Goal: Check status: Check status

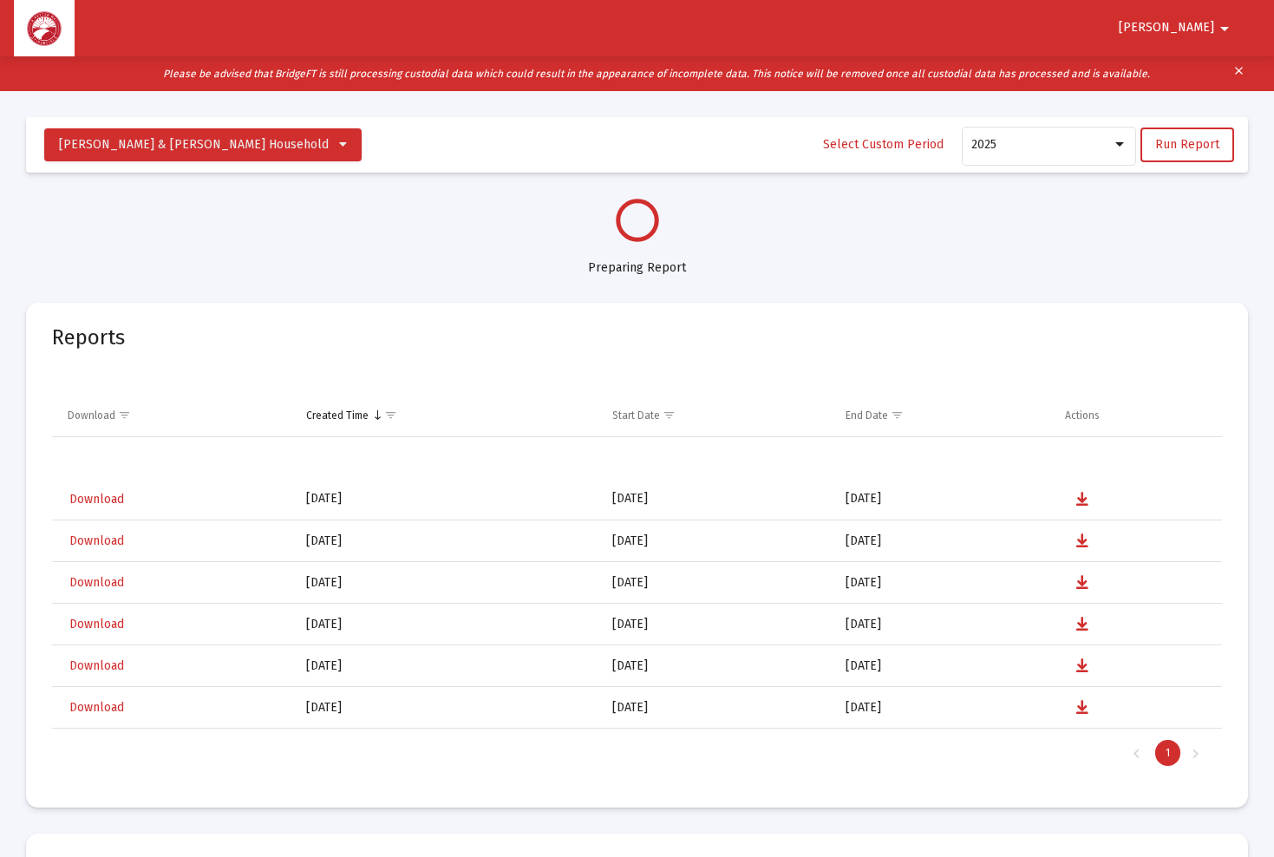
select select "View all"
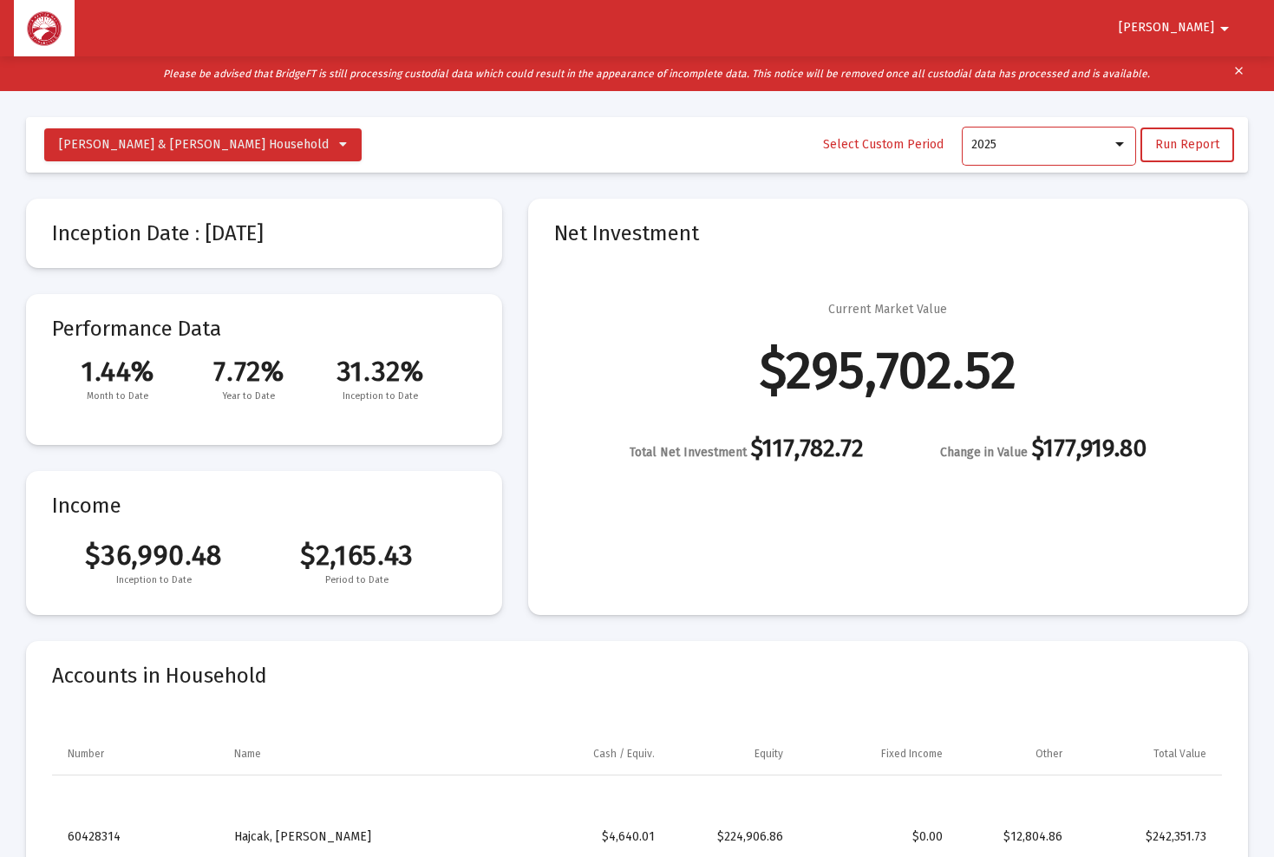
click at [1116, 144] on div at bounding box center [1119, 145] width 16 height 14
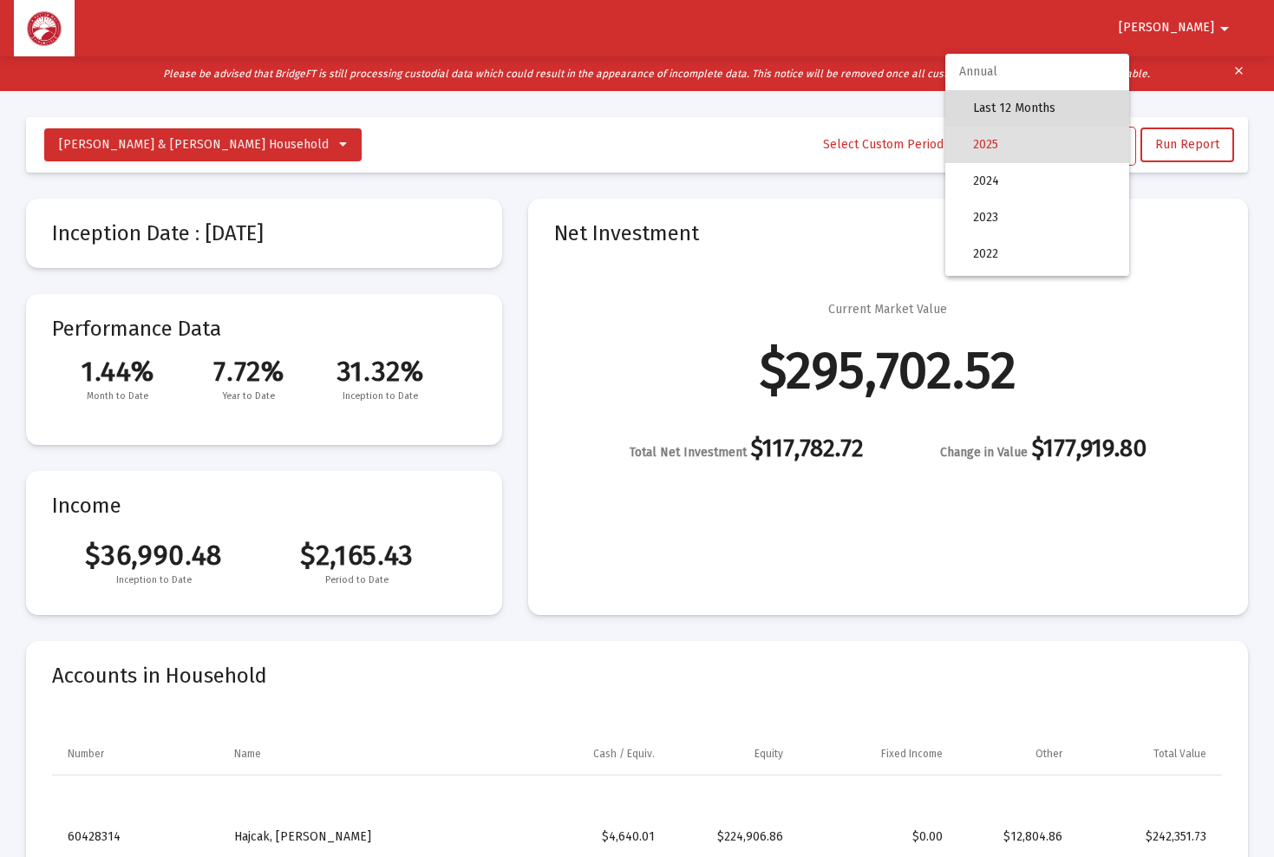
click at [1081, 106] on span "Last 12 Months" at bounding box center [1044, 108] width 142 height 36
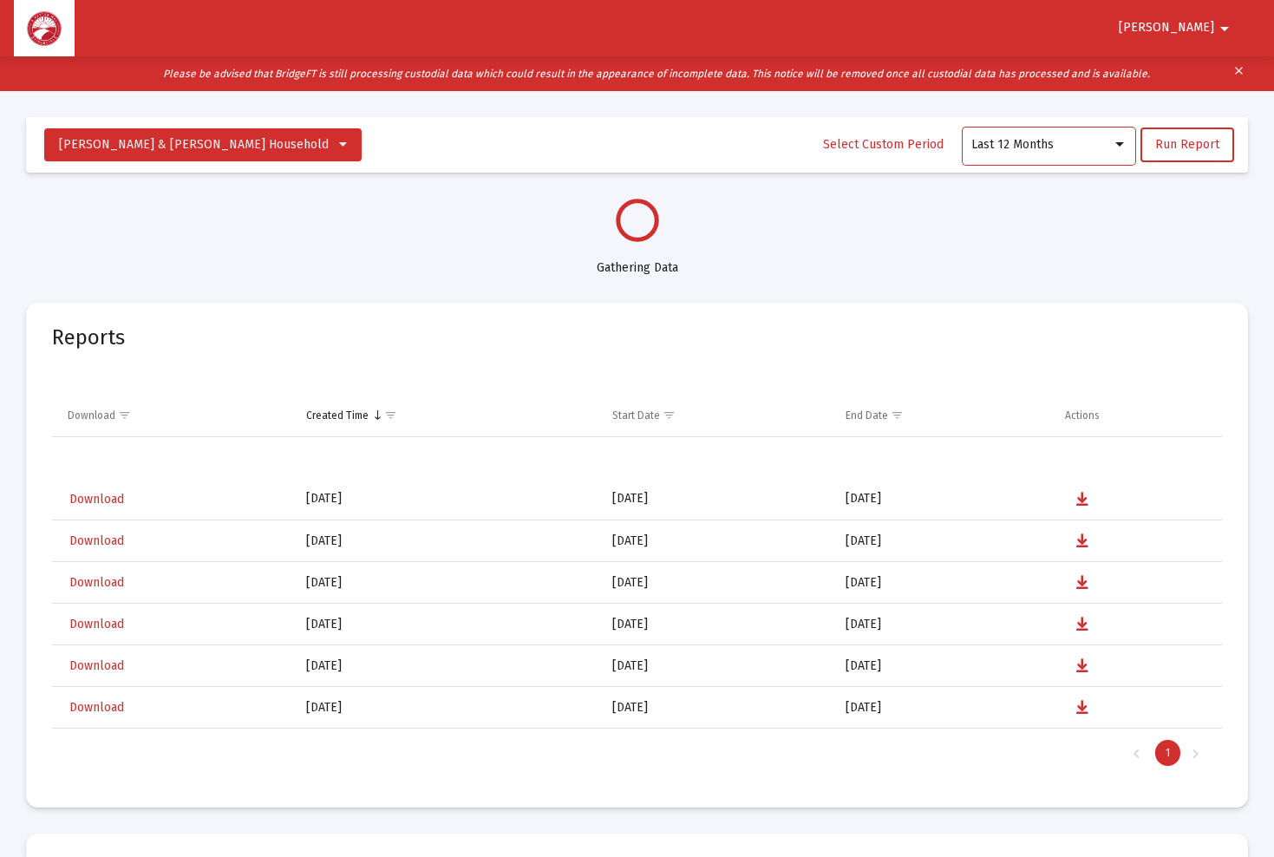
select select "View all"
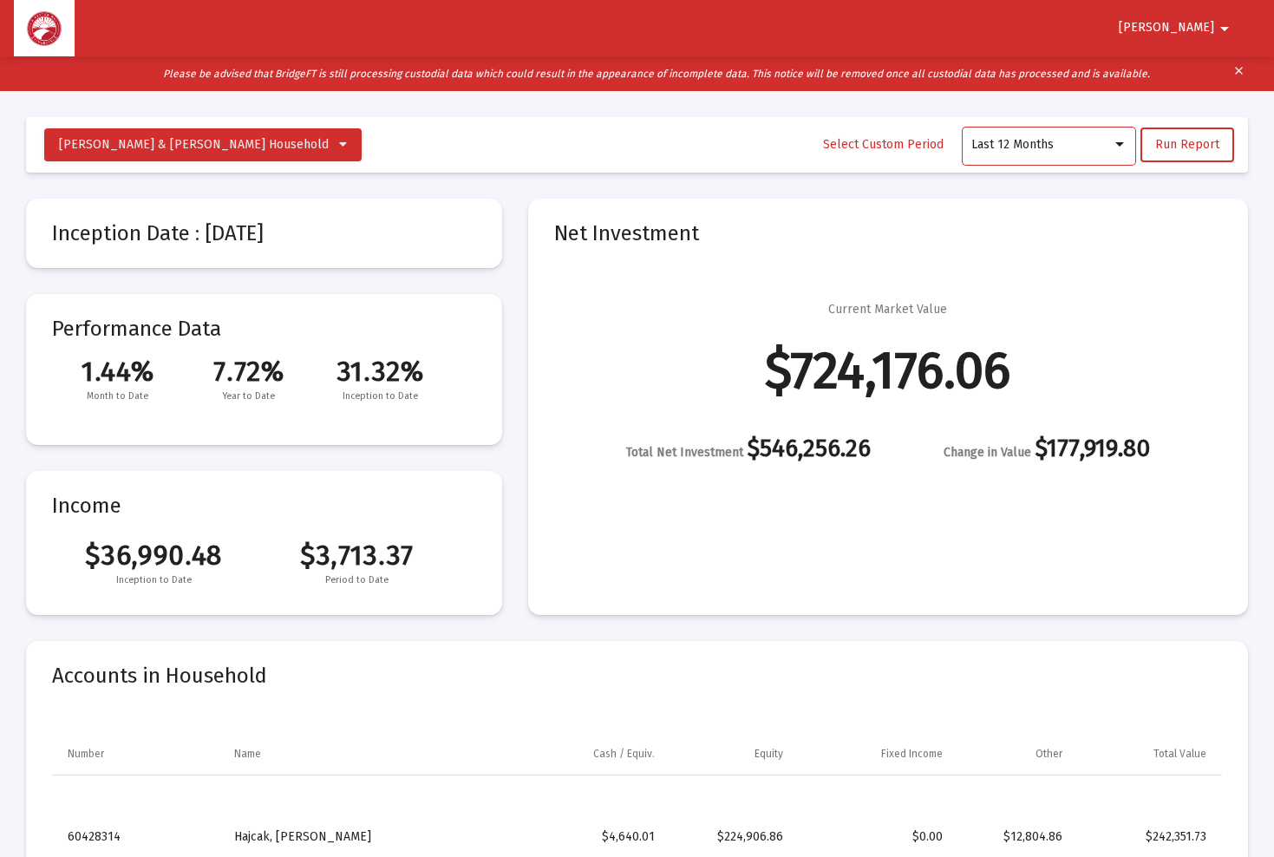
click at [1120, 141] on div at bounding box center [1119, 145] width 16 height 14
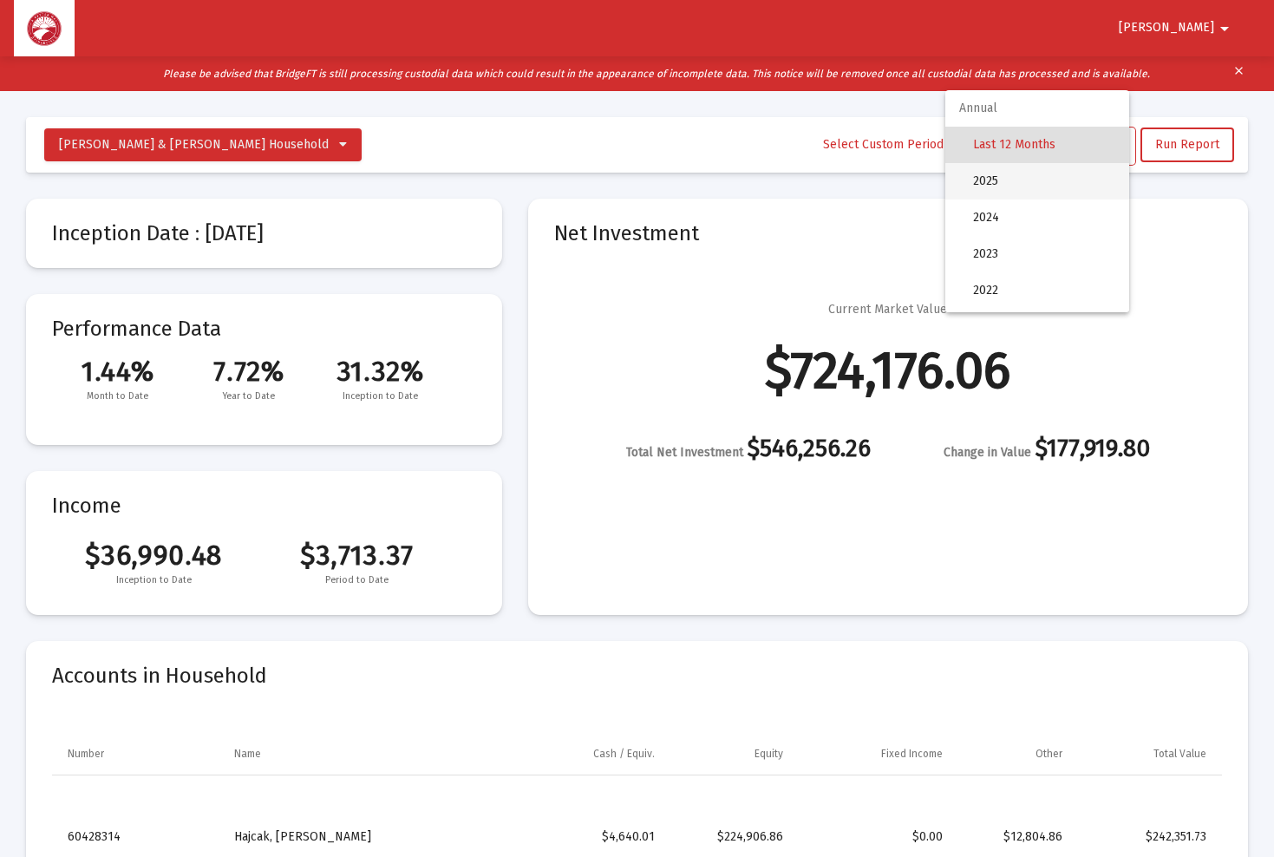
click at [1108, 173] on span "2025" at bounding box center [1044, 181] width 142 height 36
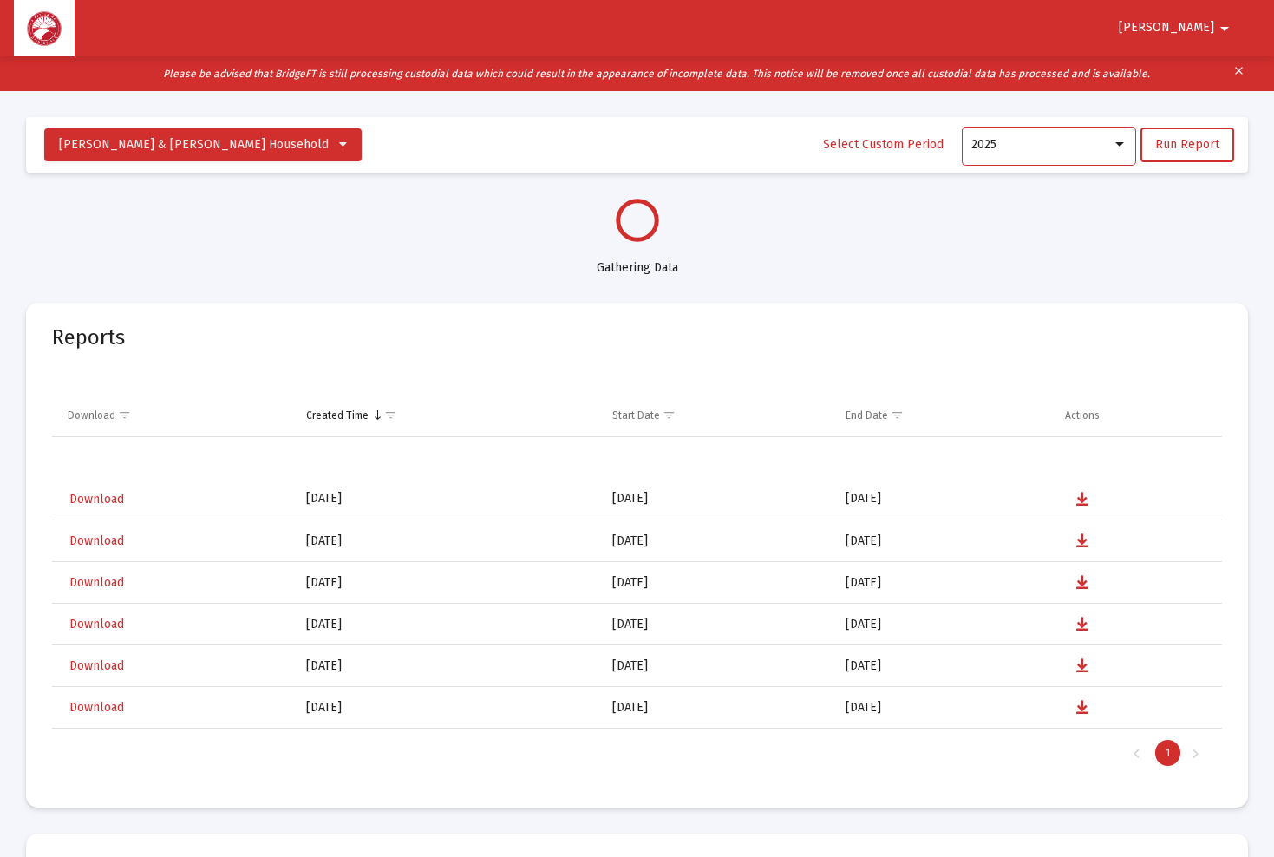
select select "View all"
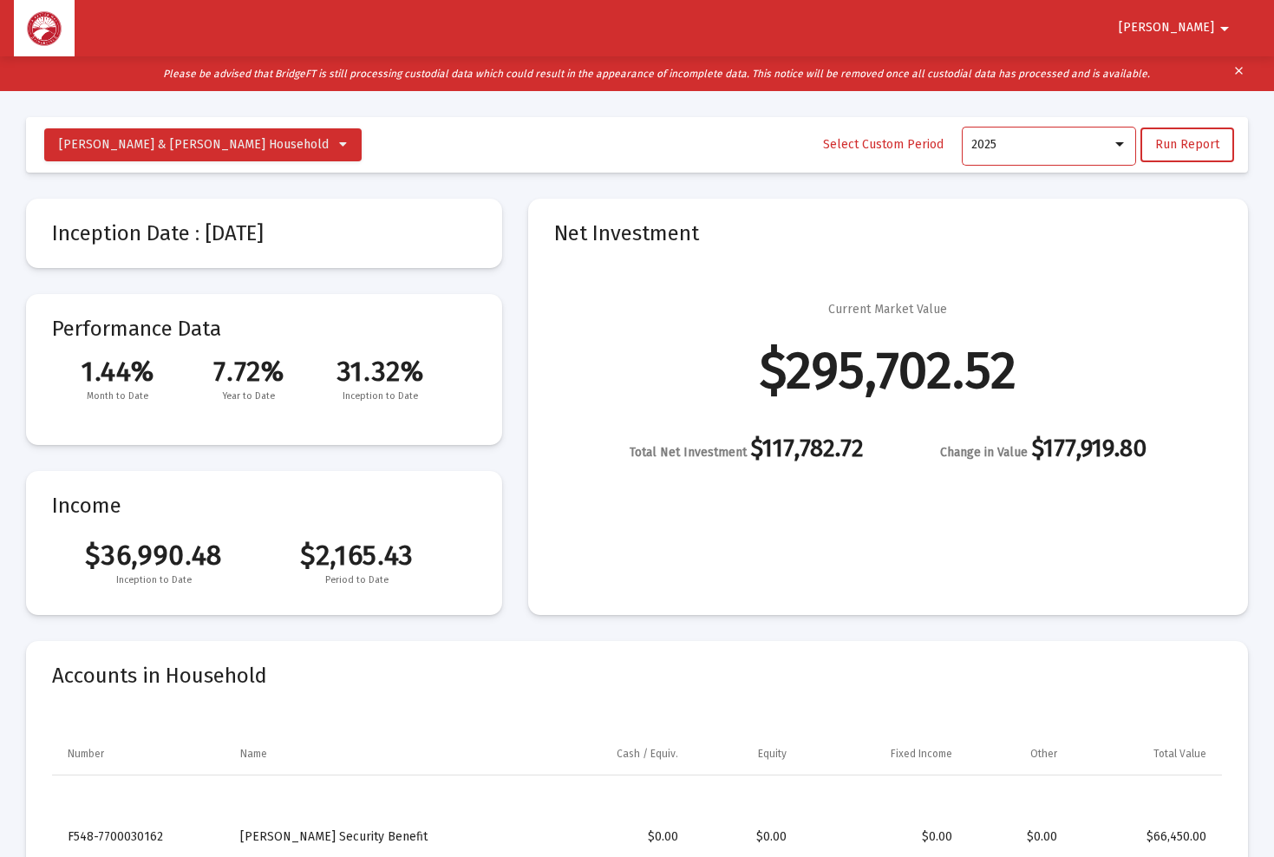
click at [1124, 139] on div at bounding box center [1119, 145] width 16 height 14
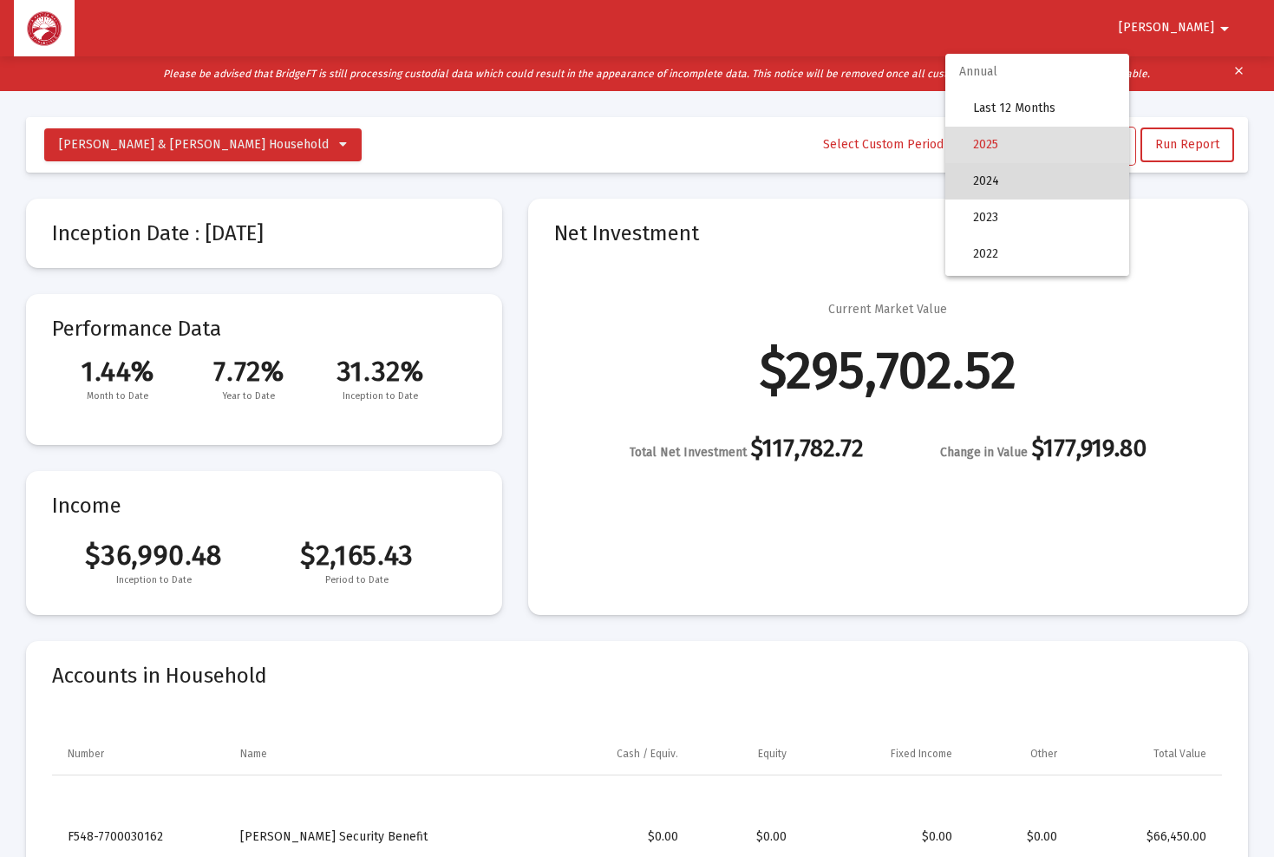
click at [1110, 177] on span "2024" at bounding box center [1044, 181] width 142 height 36
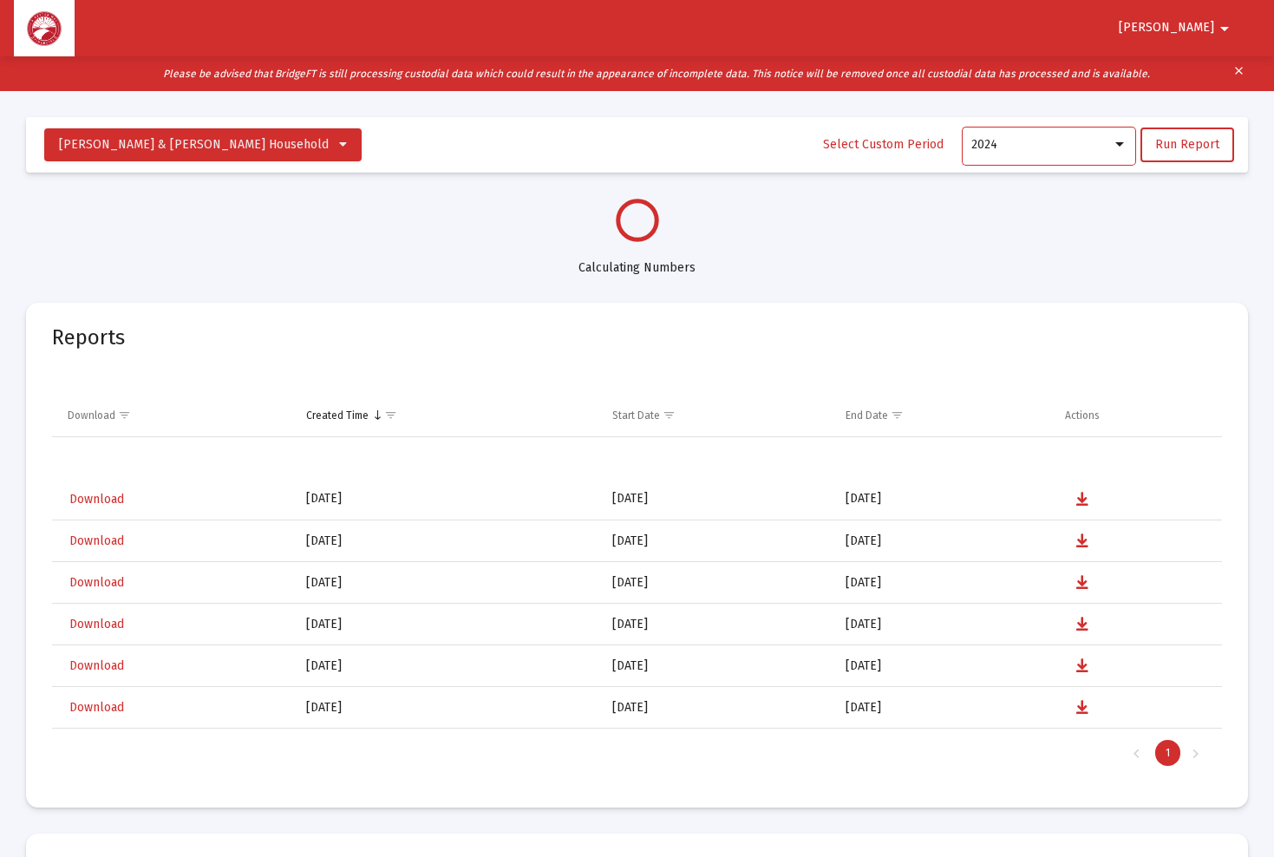
select select "View 1 year"
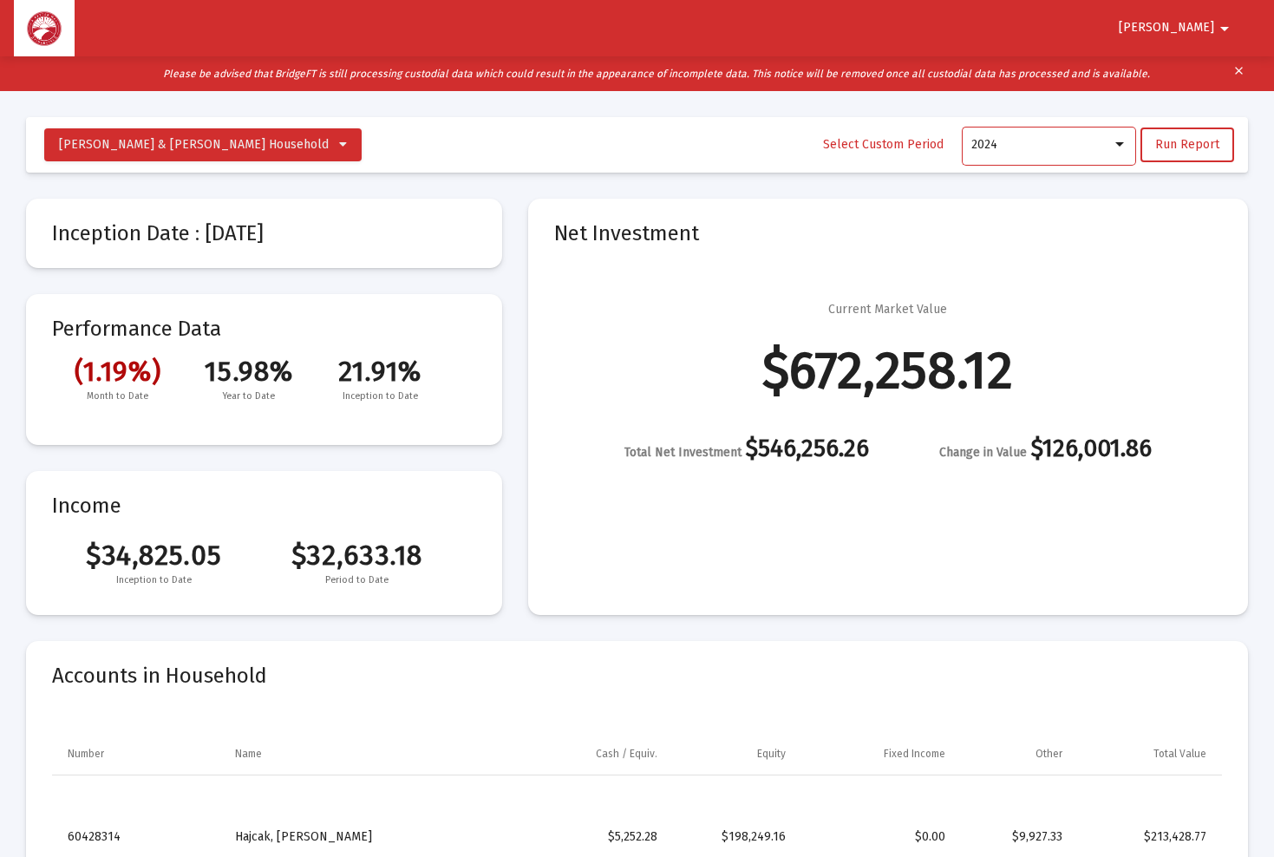
click at [1121, 146] on div at bounding box center [1119, 144] width 9 height 4
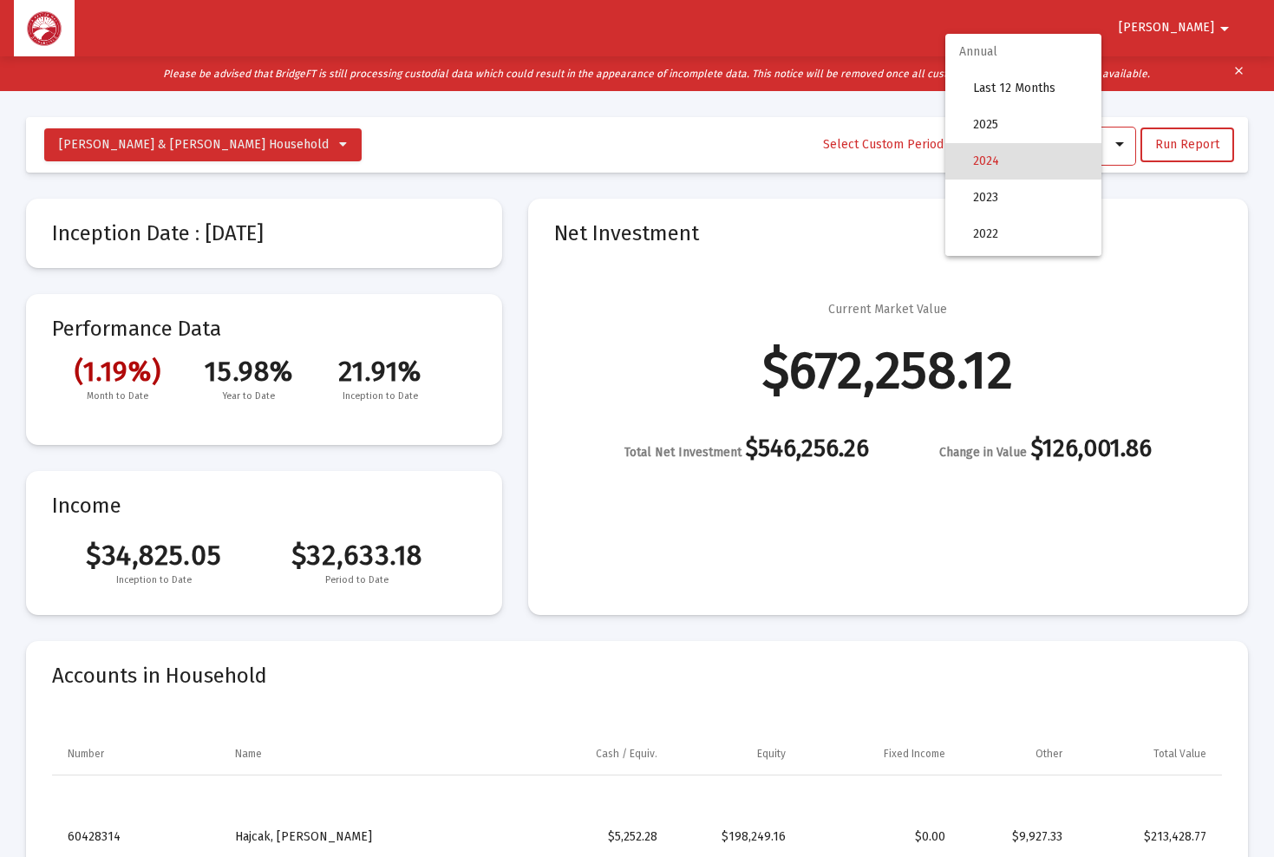
scroll to position [16, 0]
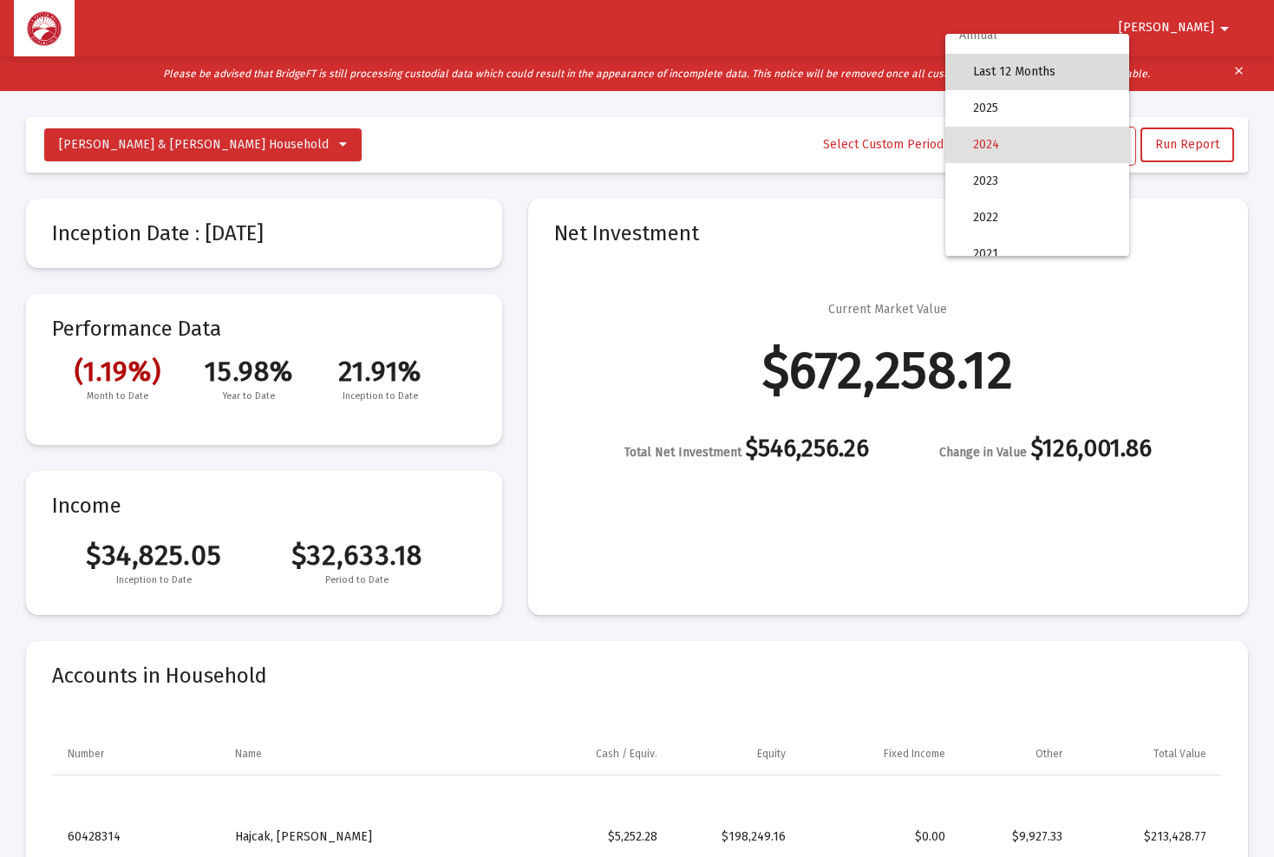
click at [1094, 76] on span "Last 12 Months" at bounding box center [1044, 72] width 142 height 36
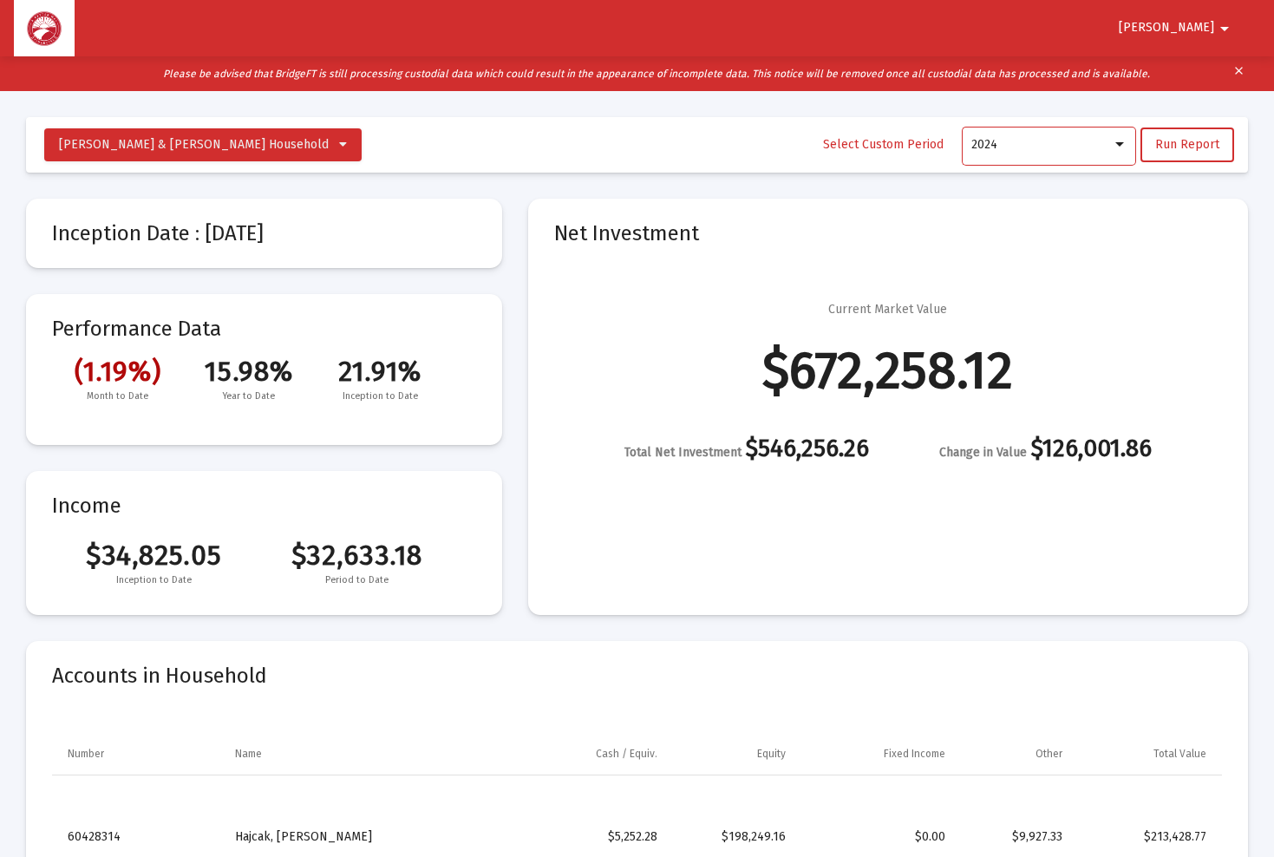
scroll to position [0, 0]
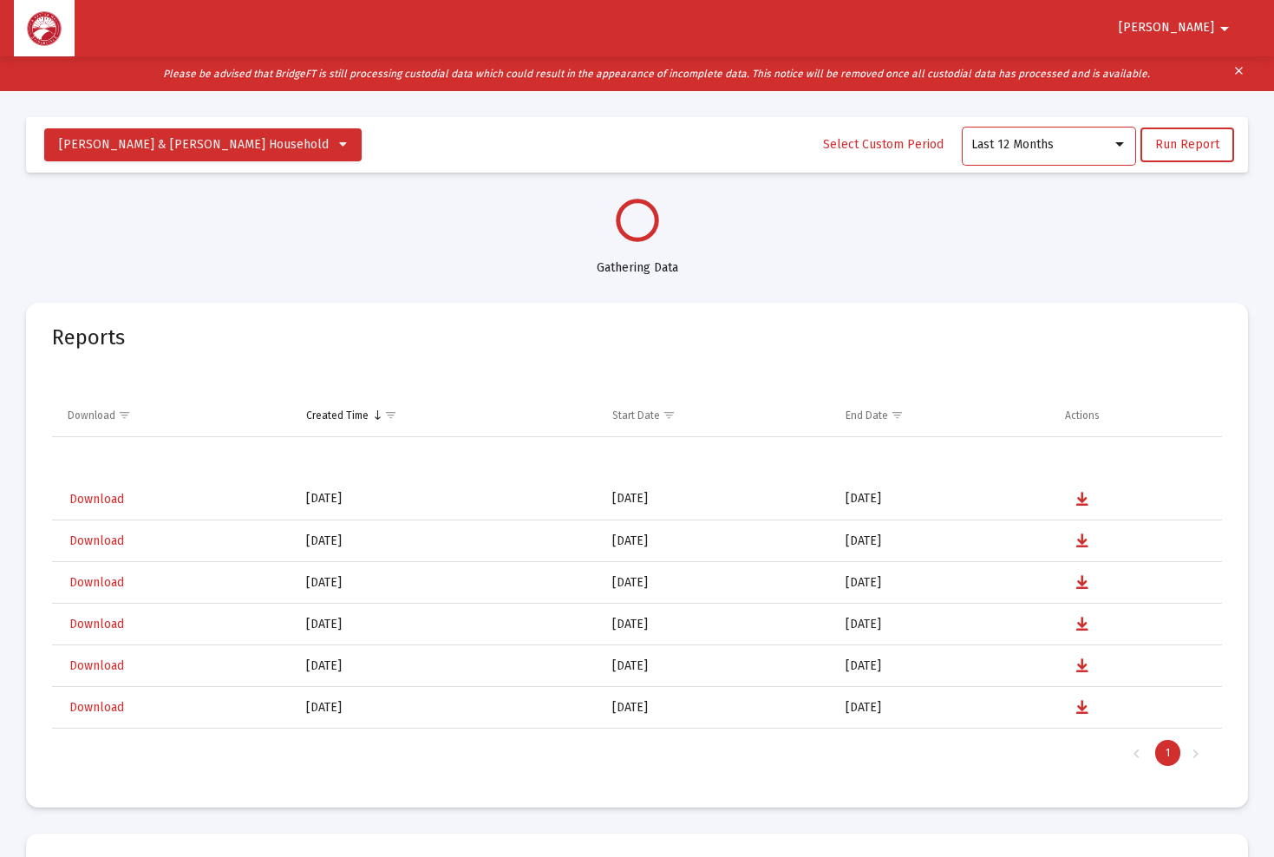
select select "View all"
